Goal: Find specific page/section: Find specific page/section

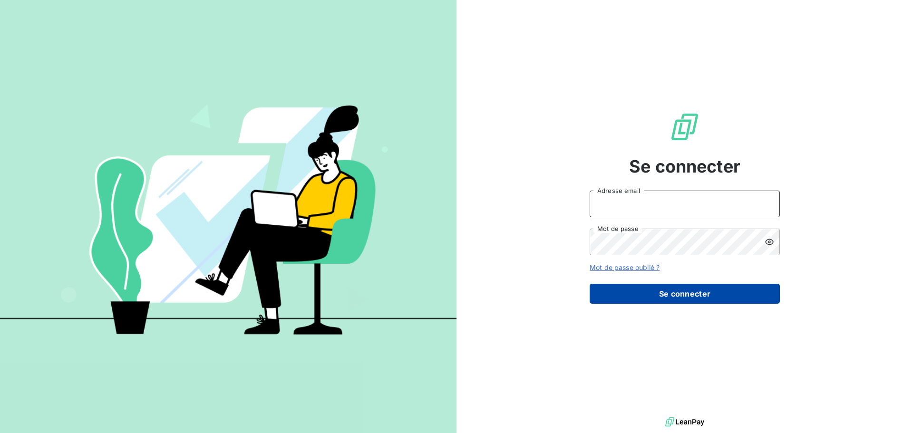
type input "[EMAIL_ADDRESS][DOMAIN_NAME]"
click at [666, 294] on button "Se connecter" at bounding box center [685, 294] width 190 height 20
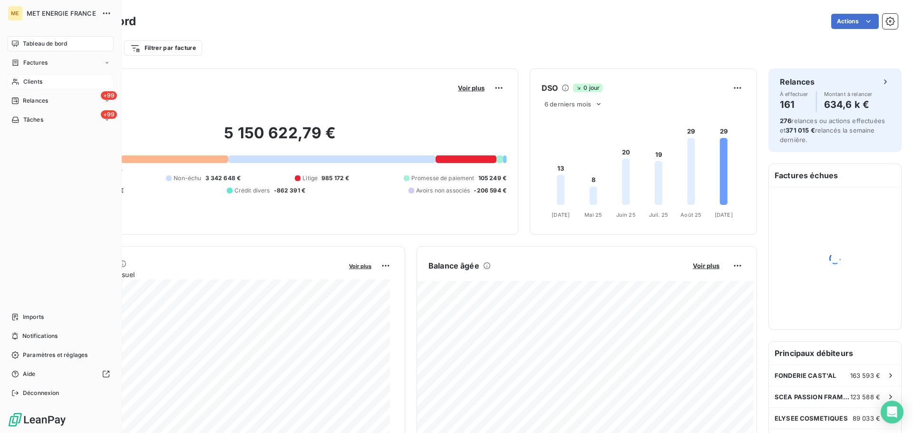
click at [44, 79] on div "Clients" at bounding box center [61, 81] width 106 height 15
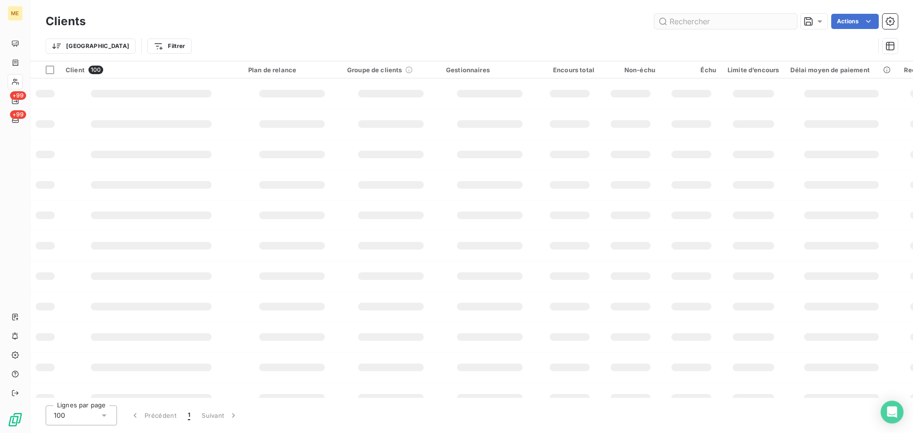
click at [713, 23] on input "text" at bounding box center [725, 21] width 143 height 15
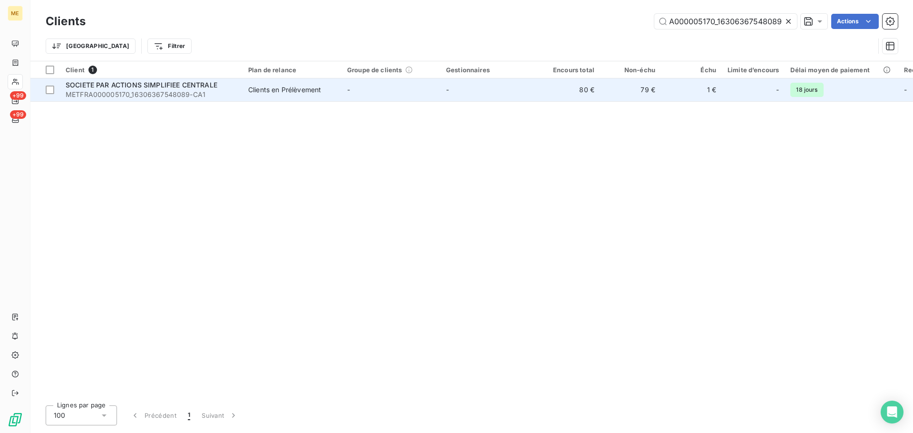
type input "METFRA000005170_16306367548089"
click at [396, 93] on td "-" at bounding box center [390, 89] width 99 height 23
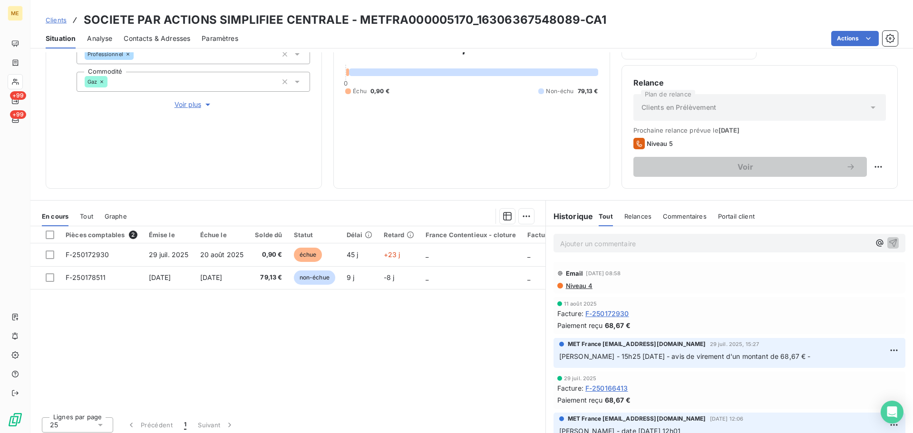
scroll to position [131, 0]
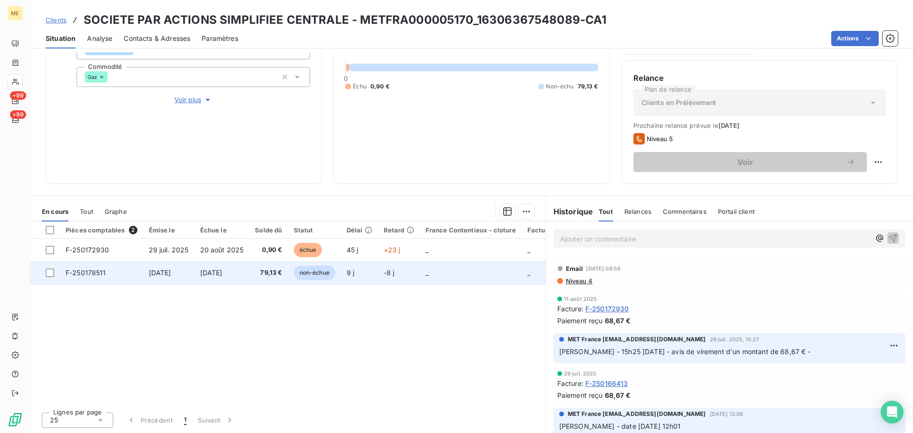
click at [78, 274] on span "F-250178511" at bounding box center [86, 273] width 40 height 8
